Goal: Task Accomplishment & Management: Complete application form

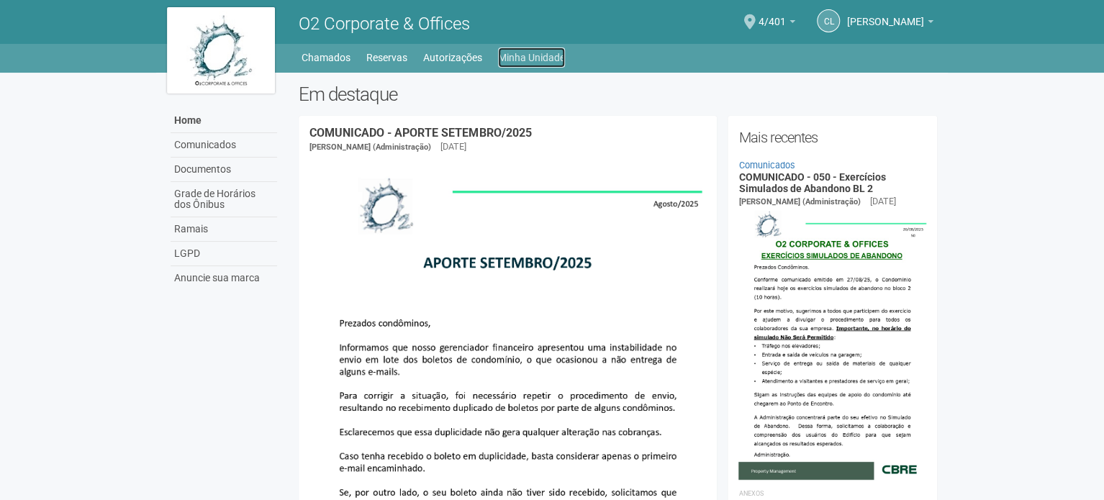
click at [516, 54] on link "Minha Unidade" at bounding box center [531, 58] width 67 height 20
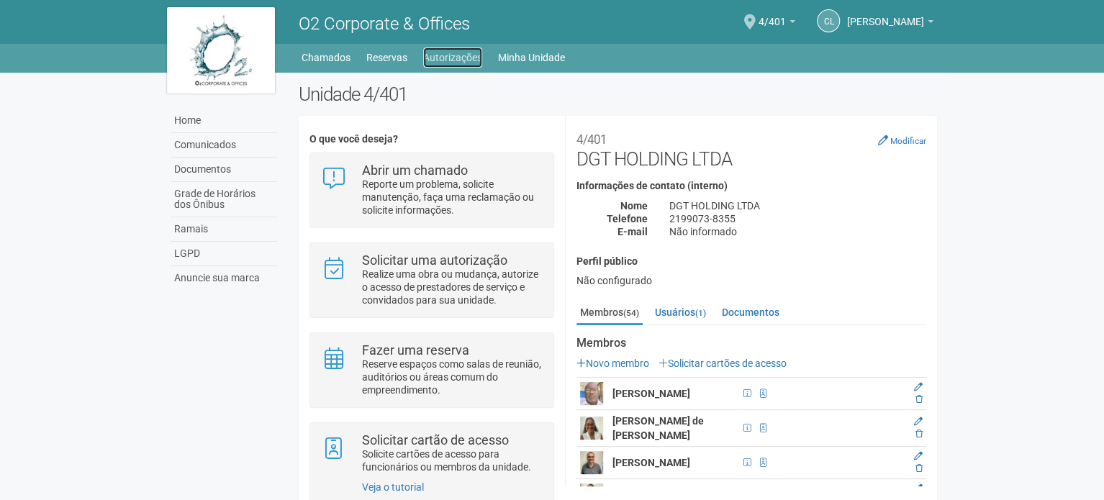
click at [464, 63] on link "Autorizações" at bounding box center [452, 58] width 59 height 20
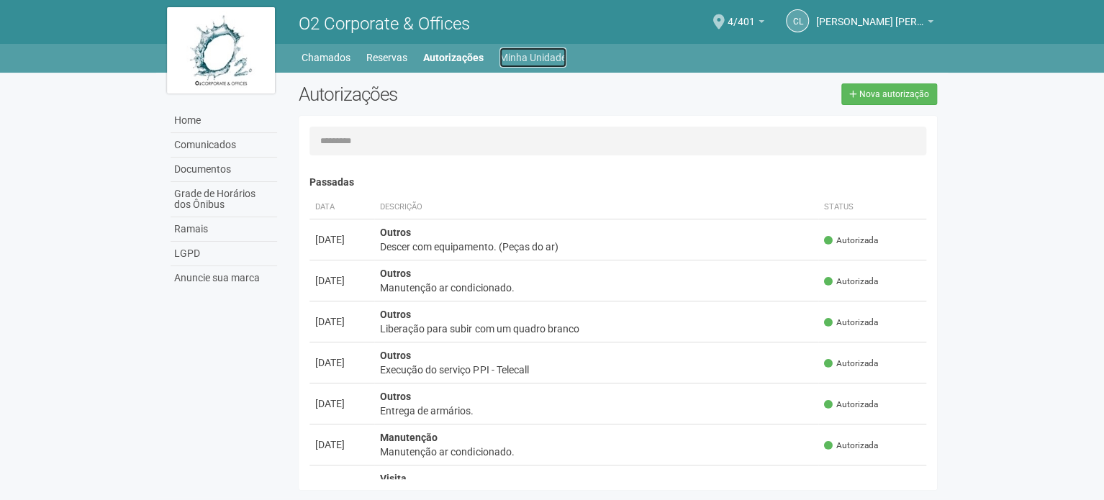
click at [527, 65] on link "Minha Unidade" at bounding box center [533, 58] width 67 height 20
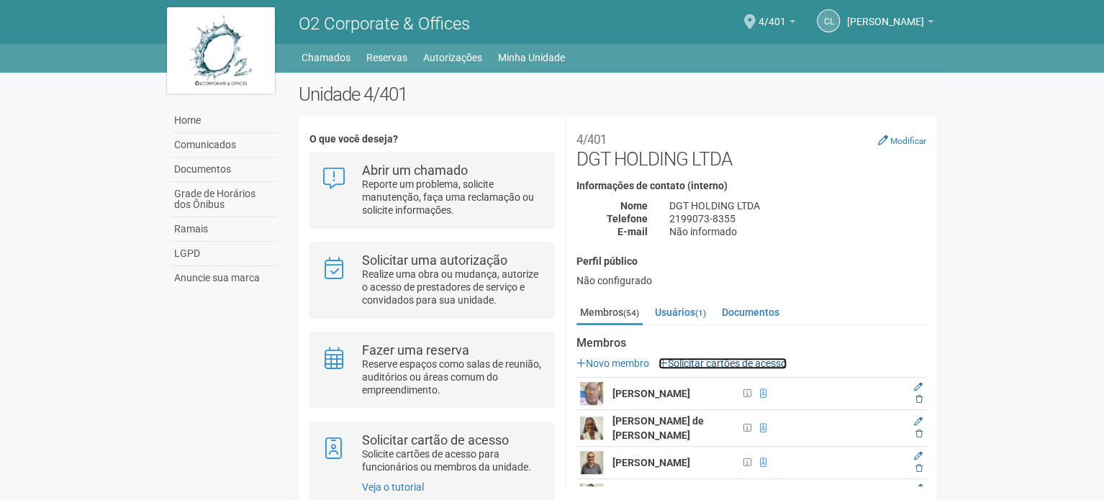
click at [734, 365] on link "Solicitar cartões de acesso" at bounding box center [723, 364] width 128 height 12
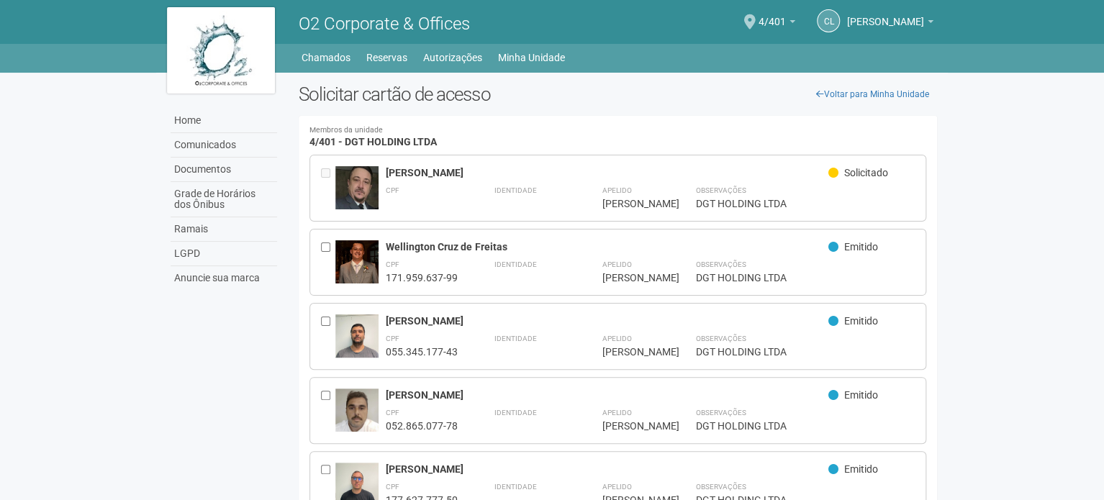
click at [968, 291] on body "Aguarde... O2 Corporate & Offices CL Claudia Luíza Soares de Castro Claudia Luí…" at bounding box center [552, 250] width 1104 height 500
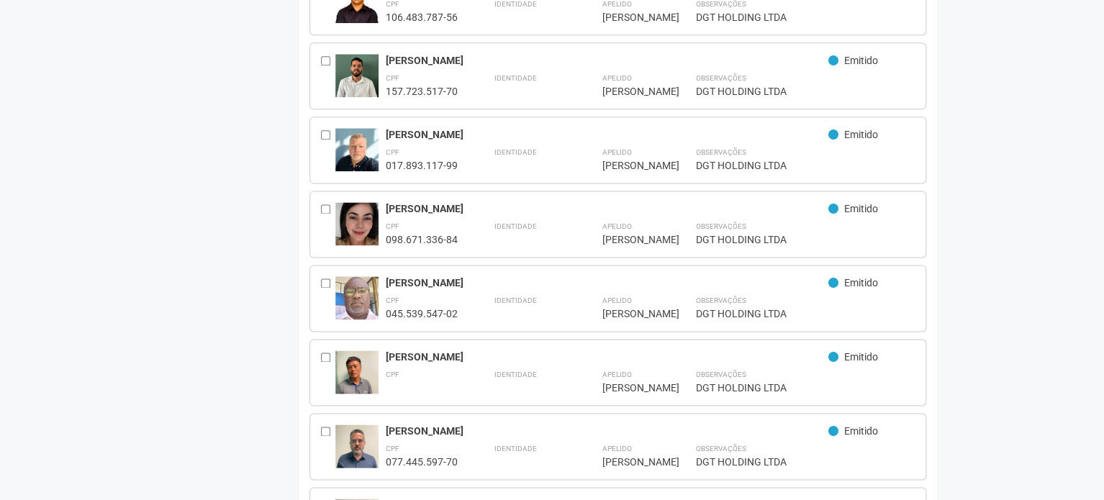
scroll to position [792, 0]
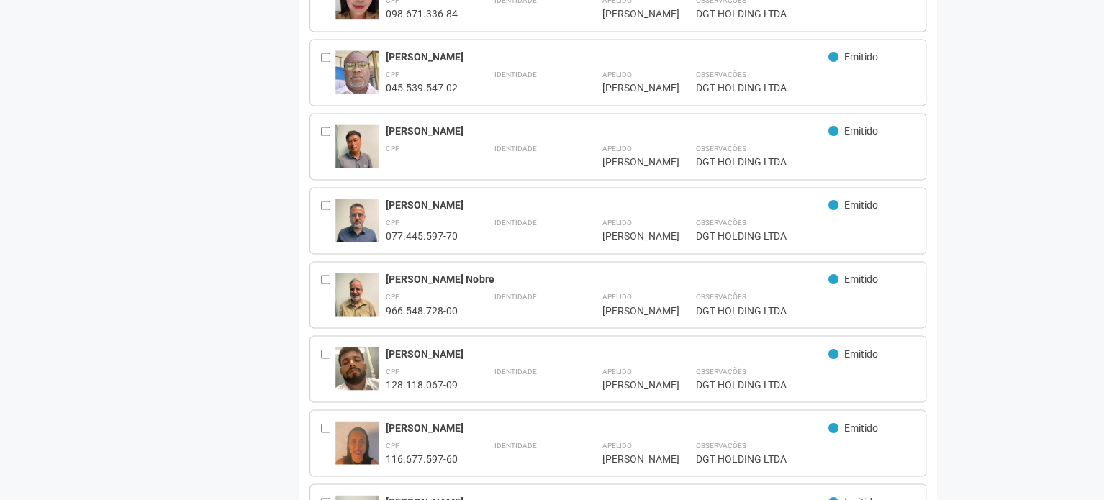
scroll to position [1080, 0]
